Goal: Task Accomplishment & Management: Manage account settings

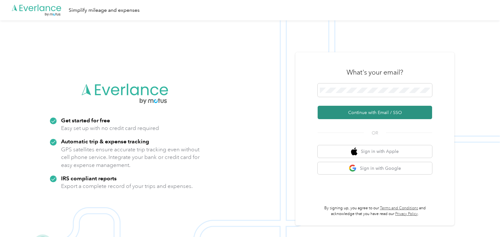
click at [361, 115] on button "Continue with Email / SSO" at bounding box center [375, 112] width 114 height 13
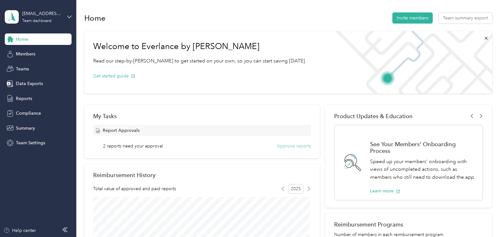
click at [294, 147] on button "Approve reports" at bounding box center [294, 145] width 34 height 7
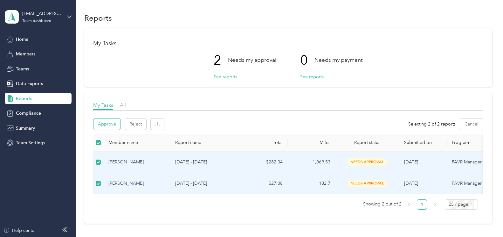
click at [107, 125] on button "Approve" at bounding box center [106, 123] width 27 height 11
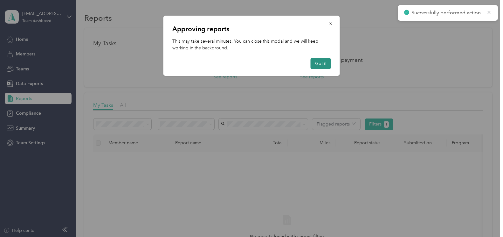
click at [322, 66] on button "Got it" at bounding box center [321, 63] width 20 height 11
